Goal: Find specific page/section: Find specific page/section

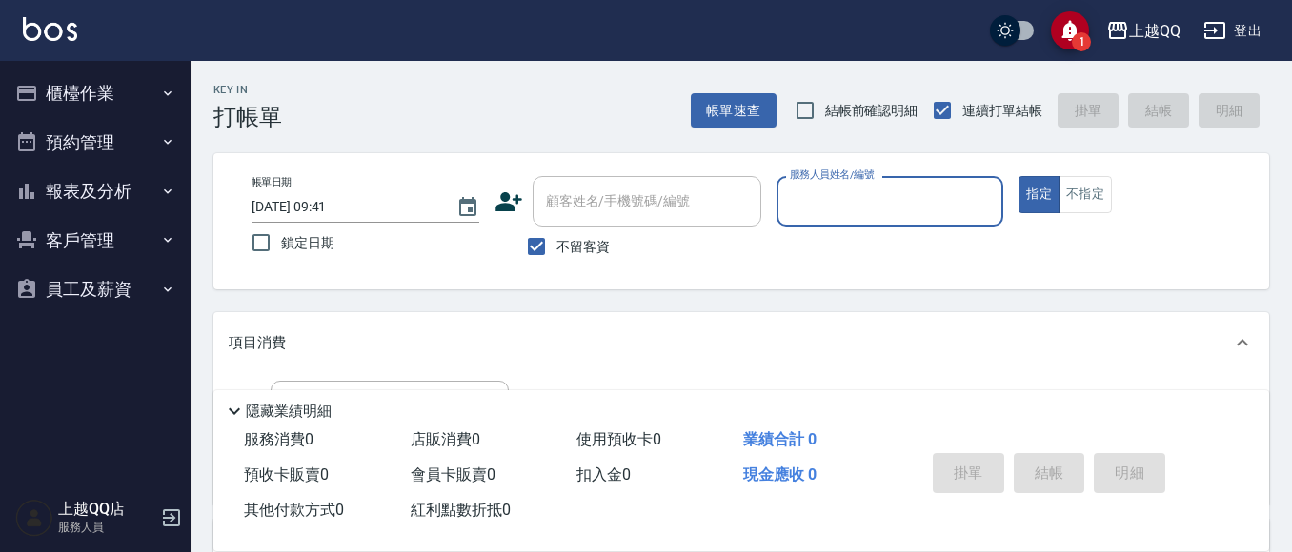
click at [174, 186] on icon "button" at bounding box center [167, 191] width 15 height 15
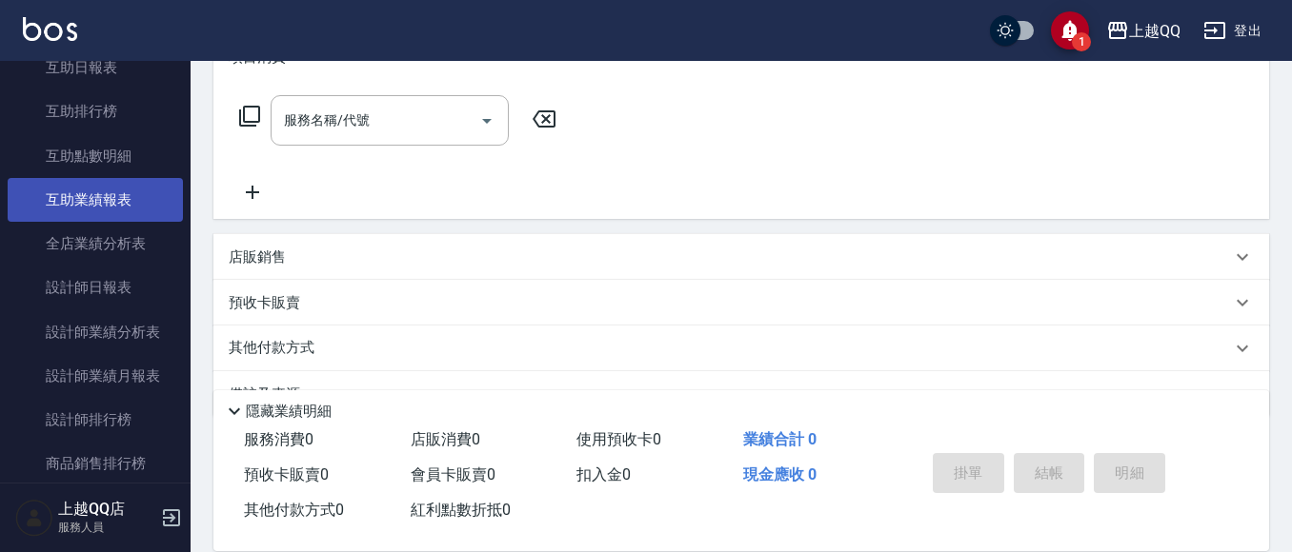
scroll to position [286, 0]
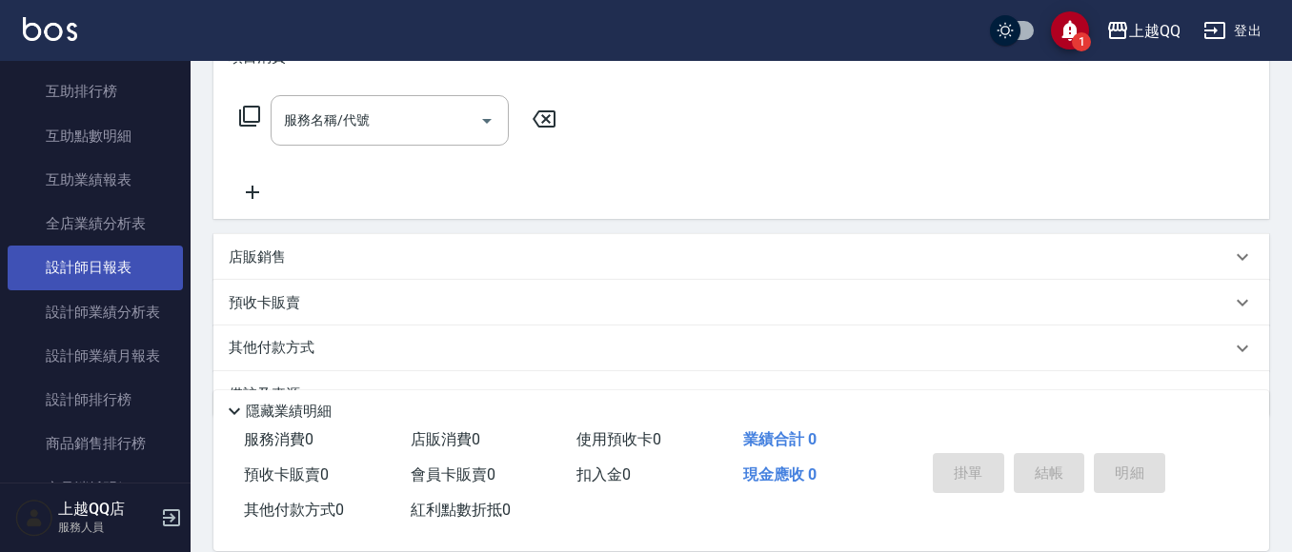
click at [116, 277] on link "設計師日報表" at bounding box center [95, 268] width 175 height 44
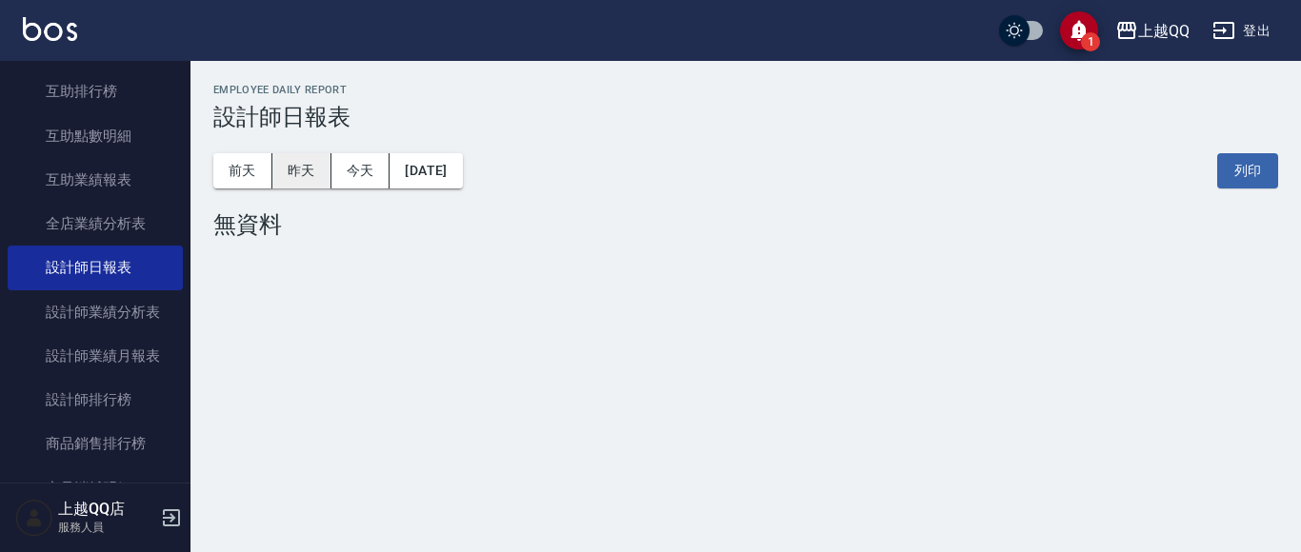
click at [313, 163] on button "昨天" at bounding box center [301, 170] width 59 height 35
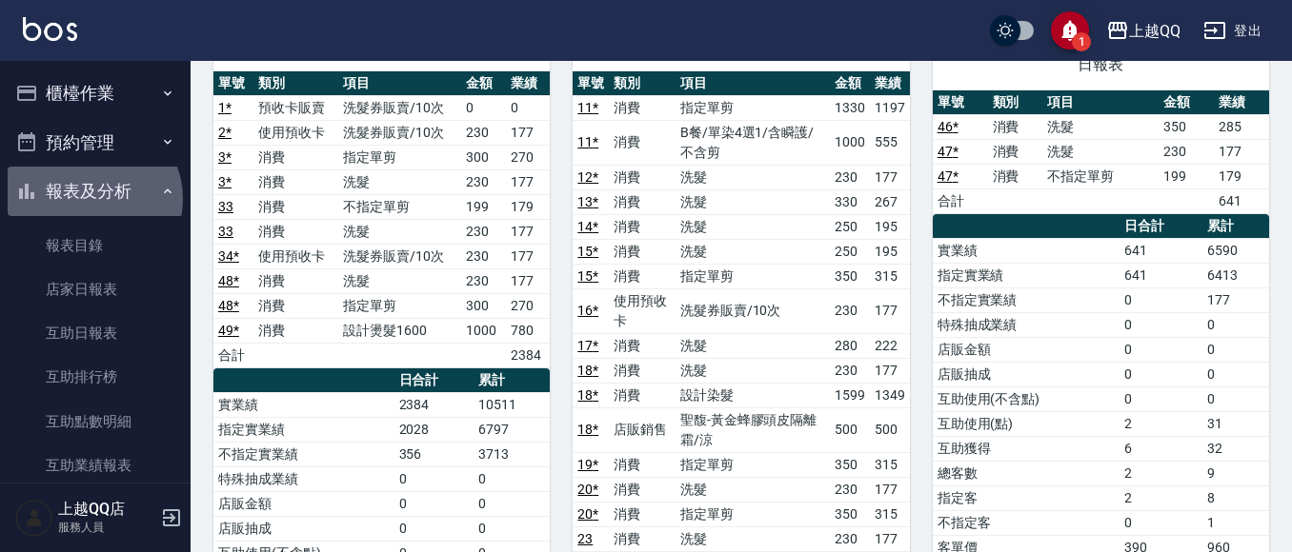
click at [91, 199] on button "報表及分析" at bounding box center [95, 192] width 175 height 50
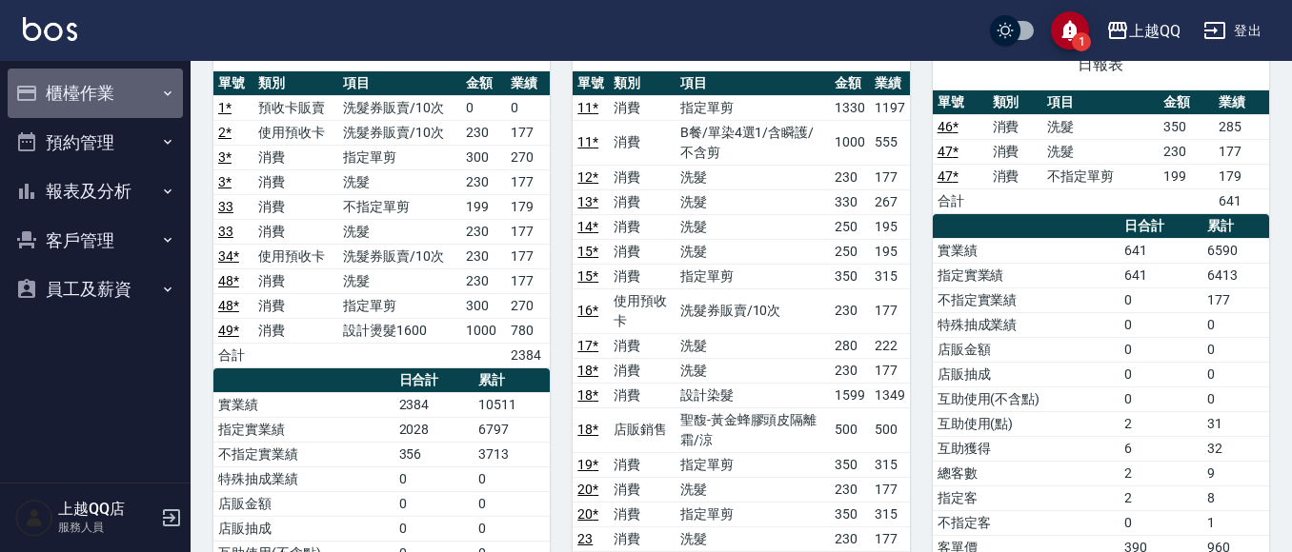
click at [101, 95] on button "櫃檯作業" at bounding box center [95, 94] width 175 height 50
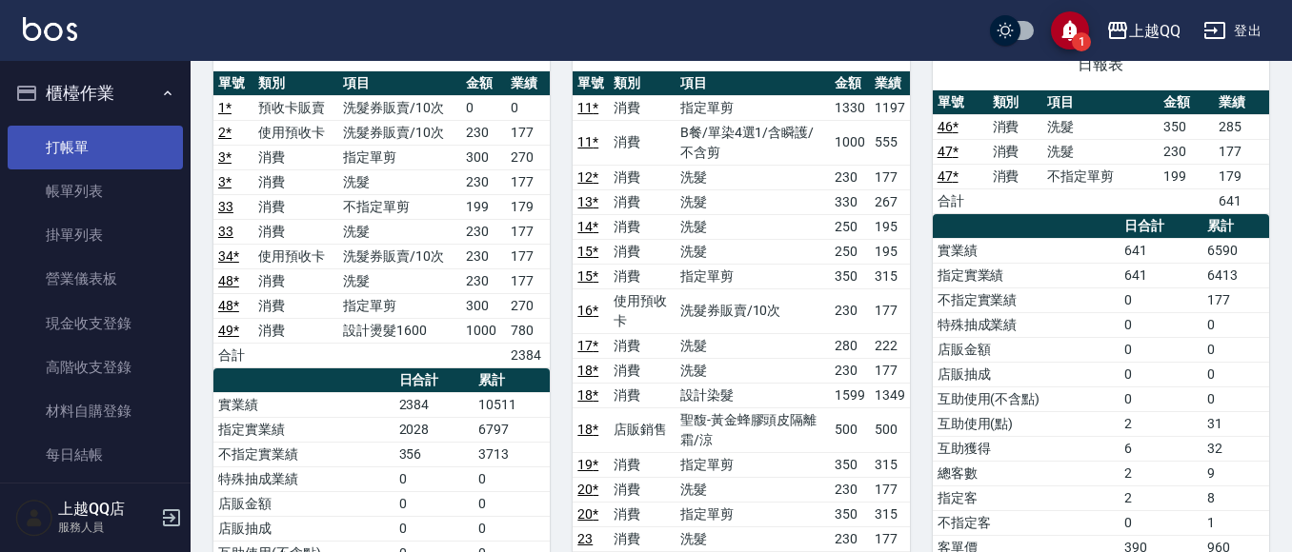
click at [107, 141] on link "打帳單" at bounding box center [95, 148] width 175 height 44
